Goal: Learn about a topic

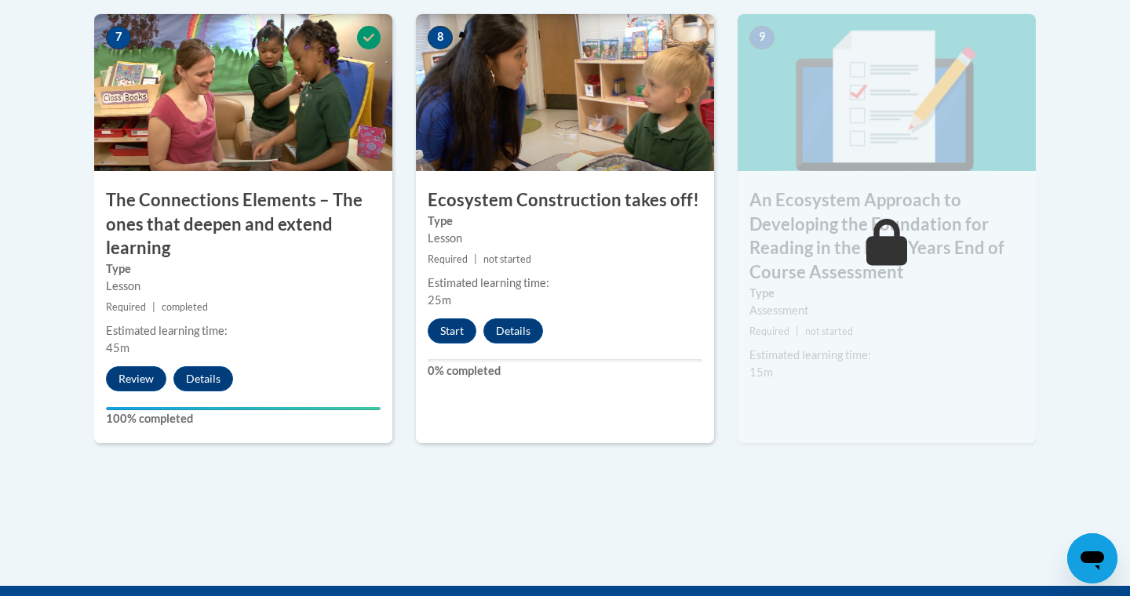
scroll to position [1416, 0]
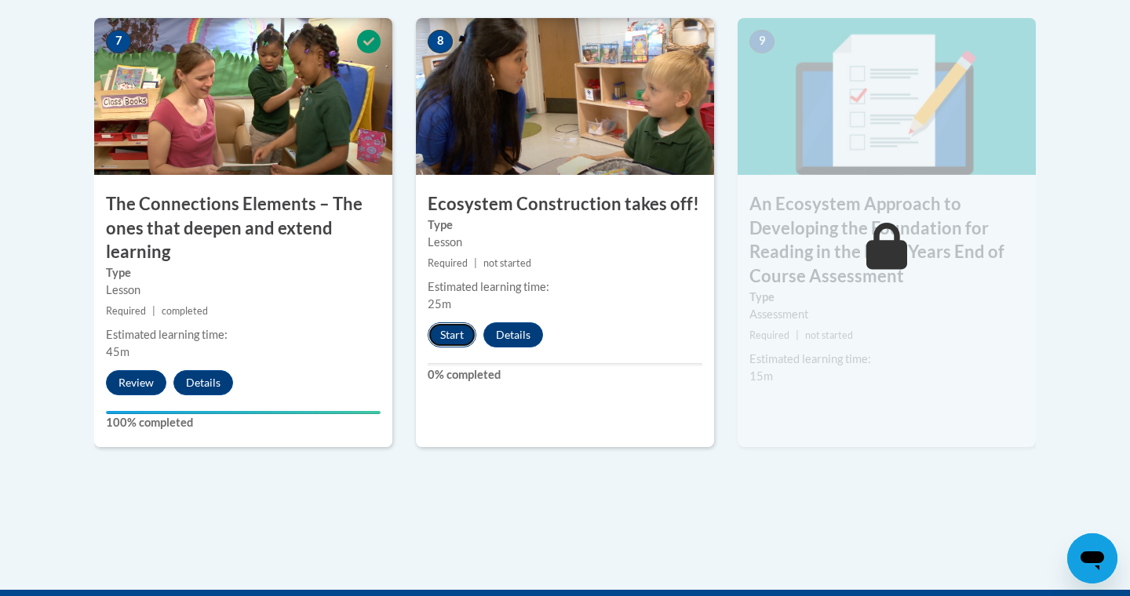
click at [468, 330] on button "Start" at bounding box center [452, 334] width 49 height 25
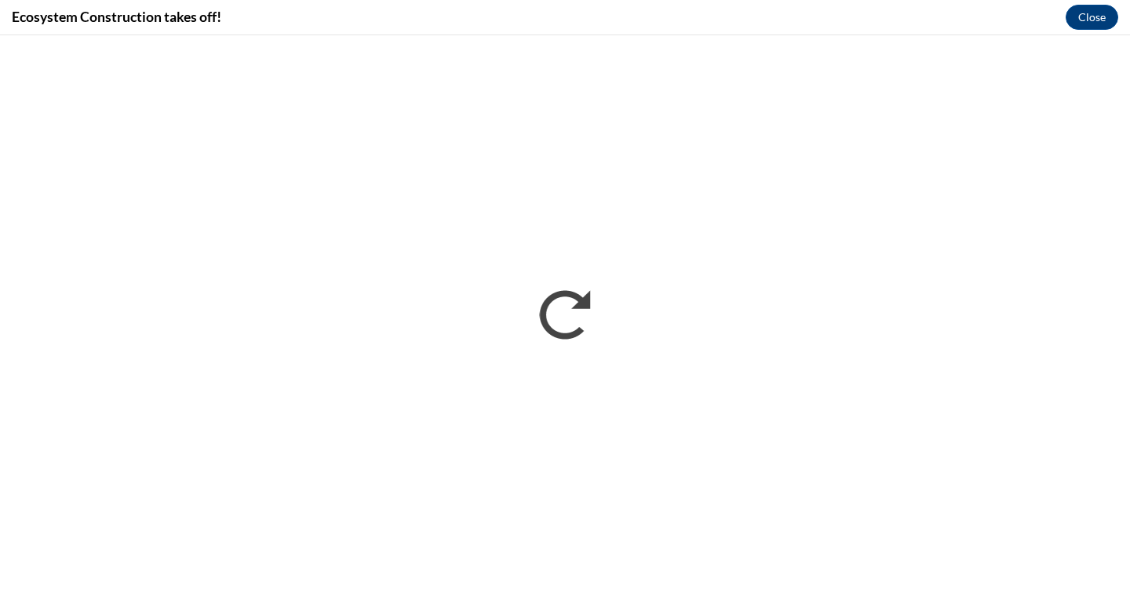
scroll to position [0, 0]
